Goal: Navigation & Orientation: Find specific page/section

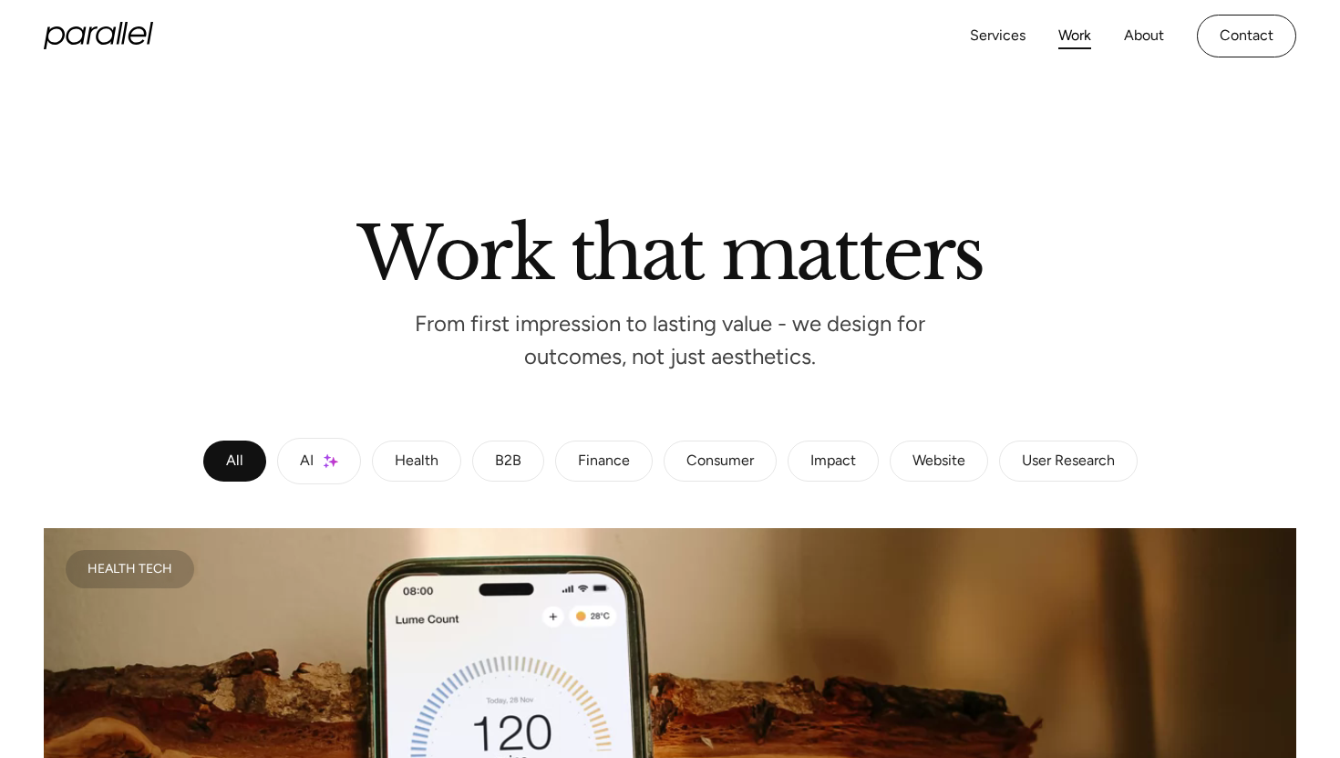
click at [136, 37] on icon "home" at bounding box center [98, 35] width 109 height 27
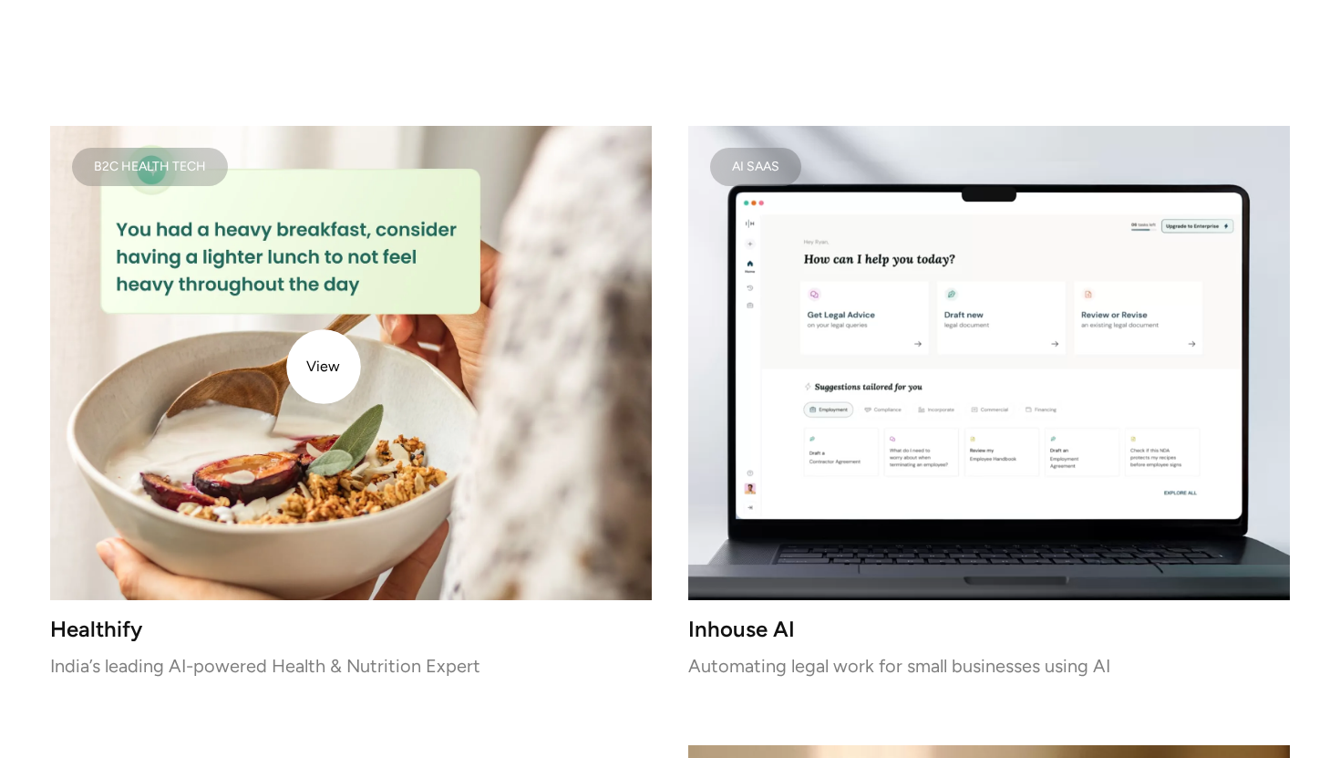
scroll to position [2416, 0]
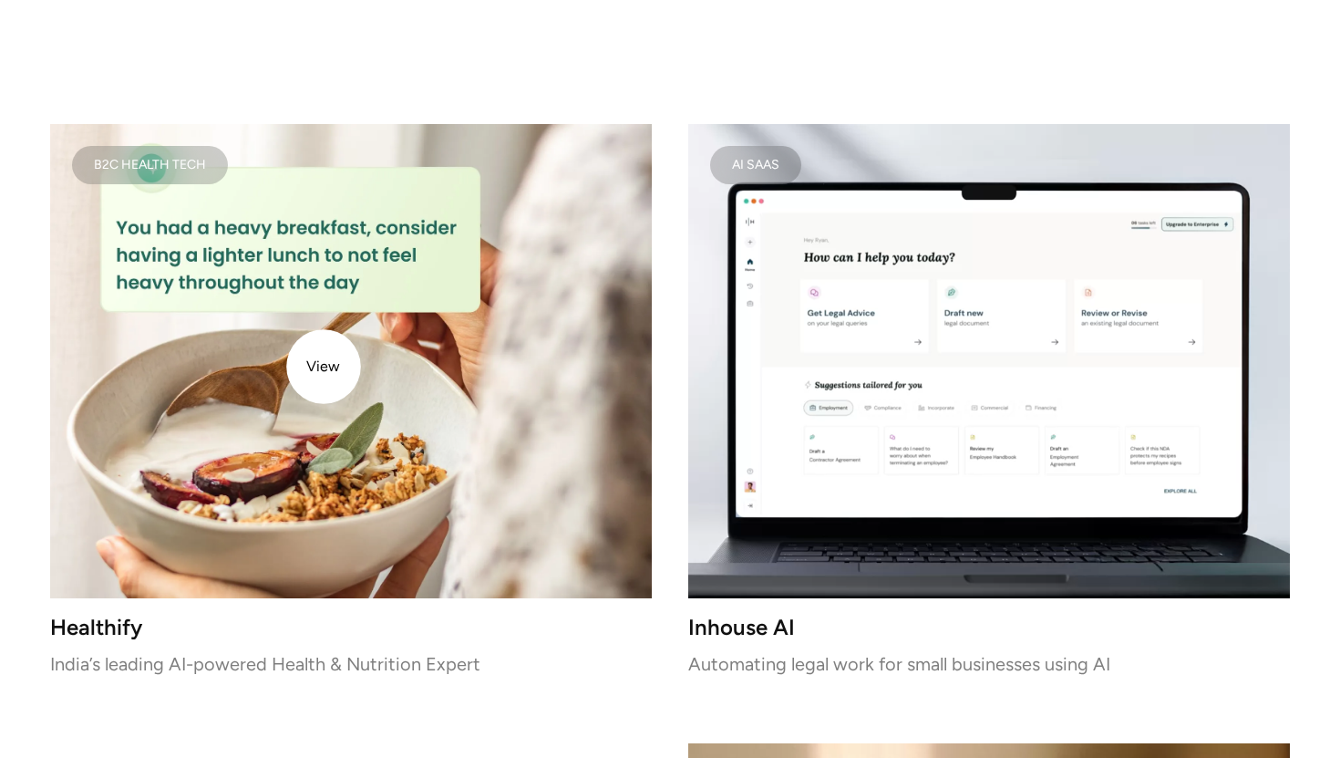
click at [324, 367] on img at bounding box center [351, 361] width 602 height 474
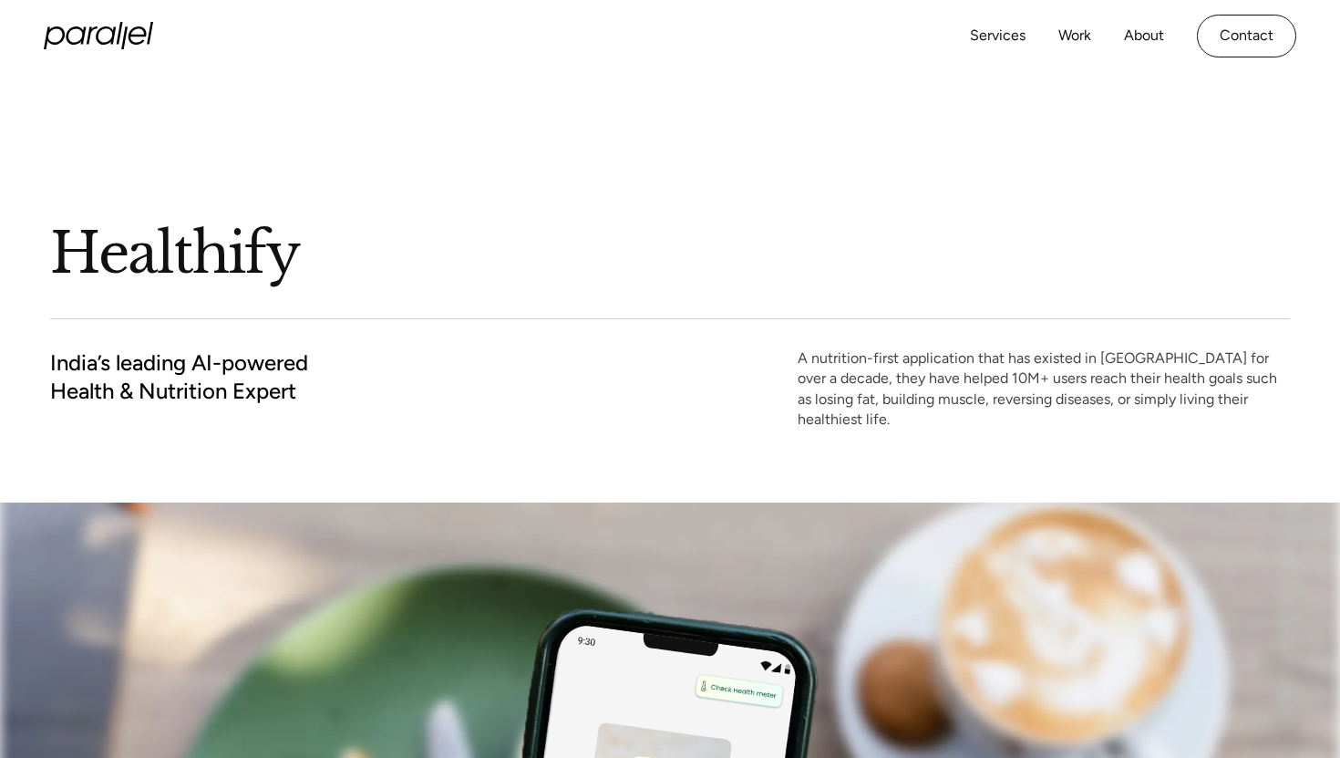
scroll to position [36, 0]
